Goal: Task Accomplishment & Management: Manage account settings

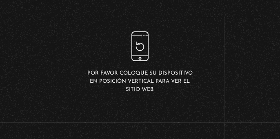
click at [139, 74] on p "Por favor coloque su dispositivo en posición vertical para ver el sitio web." at bounding box center [140, 81] width 112 height 25
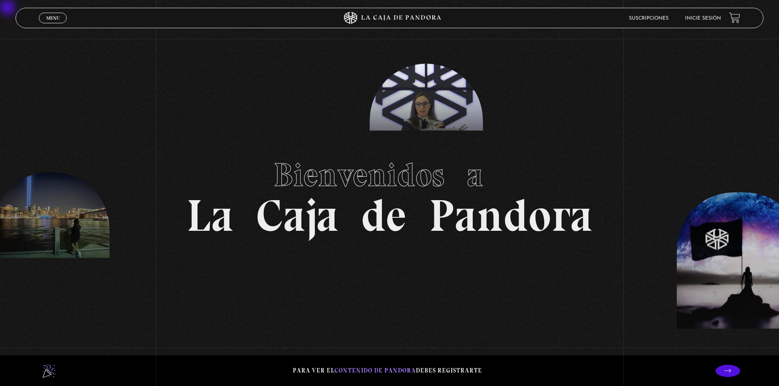
click at [280, 14] on li "Inicie sesión" at bounding box center [703, 18] width 36 height 13
click at [280, 18] on link "Inicie sesión" at bounding box center [703, 18] width 36 height 5
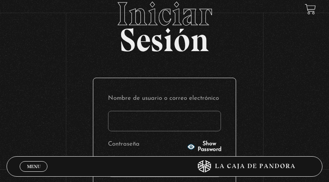
scroll to position [82, 0]
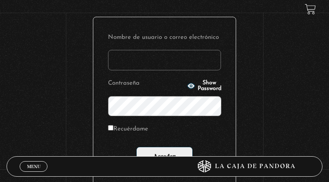
click at [124, 64] on input "Nombre de usuario o correo electrónico" at bounding box center [164, 60] width 113 height 20
type input "monsee26"
click at [136, 147] on input "Acceder" at bounding box center [164, 157] width 56 height 20
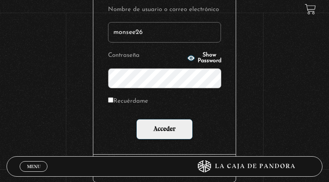
scroll to position [123, 0]
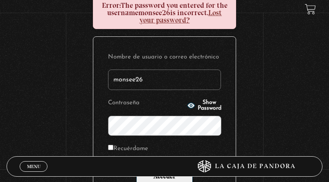
scroll to position [130, 0]
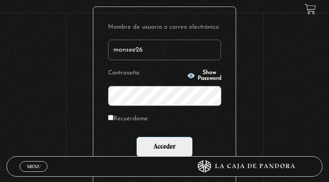
click at [136, 137] on input "Acceder" at bounding box center [164, 147] width 56 height 20
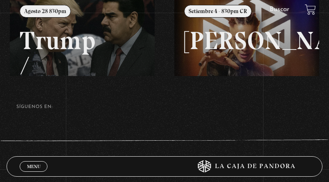
scroll to position [149, 0]
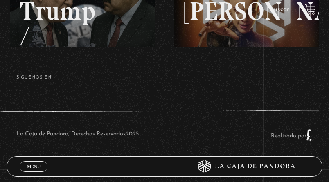
click at [35, 164] on span "Menu" at bounding box center [33, 166] width 13 height 5
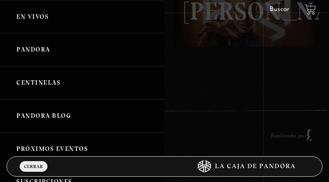
scroll to position [41, 0]
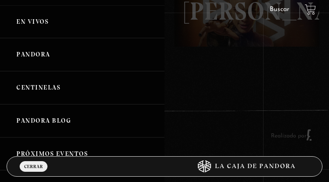
drag, startPoint x: 35, startPoint y: 52, endPoint x: 116, endPoint y: 67, distance: 81.9
click at [35, 52] on link "Pandora" at bounding box center [82, 54] width 164 height 33
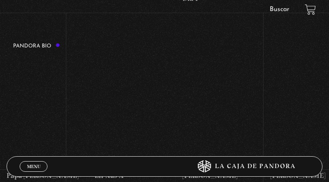
scroll to position [695, 0]
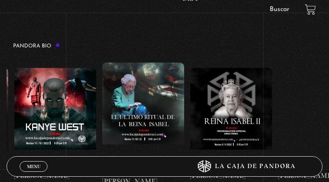
drag, startPoint x: 321, startPoint y: 61, endPoint x: 212, endPoint y: 59, distance: 109.2
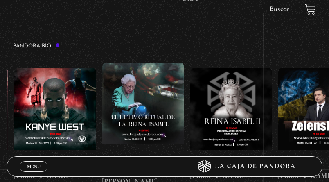
click at [164, 58] on div "Papa Francisco Lil Nas X Emanuela Orlandi Shakira Dalai Lama Canserbero Madonna…" at bounding box center [98, 124] width 1751 height 135
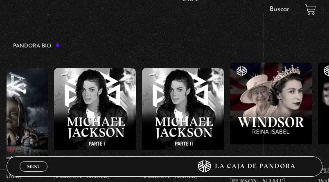
scroll to position [0, 1365]
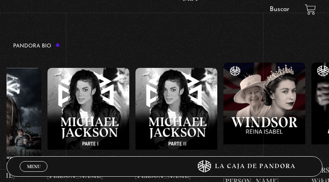
drag, startPoint x: 289, startPoint y: 59, endPoint x: 173, endPoint y: 59, distance: 115.7
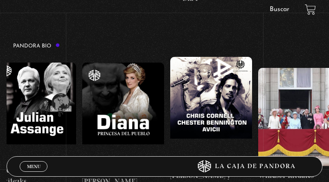
scroll to position [0, 1775]
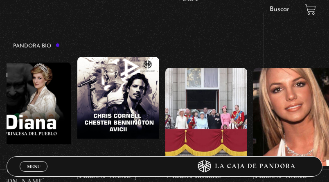
drag, startPoint x: 268, startPoint y: 56, endPoint x: 211, endPoint y: 54, distance: 57.3
click at [288, 68] on figure at bounding box center [294, 117] width 82 height 98
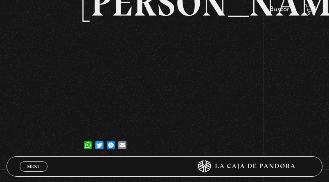
scroll to position [82, 0]
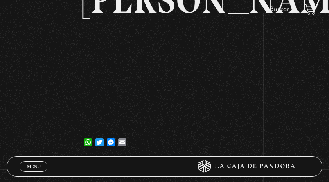
click at [32, 164] on span "Menu" at bounding box center [33, 166] width 13 height 5
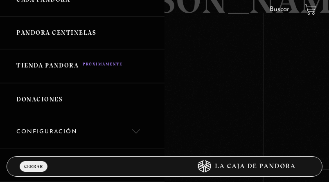
scroll to position [405, 0]
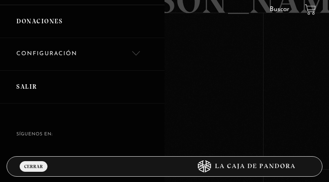
click at [38, 90] on link "Salir" at bounding box center [82, 86] width 164 height 33
